Goal: Task Accomplishment & Management: Manage account settings

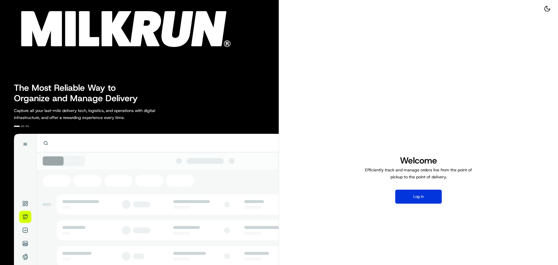
click at [413, 197] on button "Log in" at bounding box center [418, 196] width 46 height 14
